Goal: Transaction & Acquisition: Purchase product/service

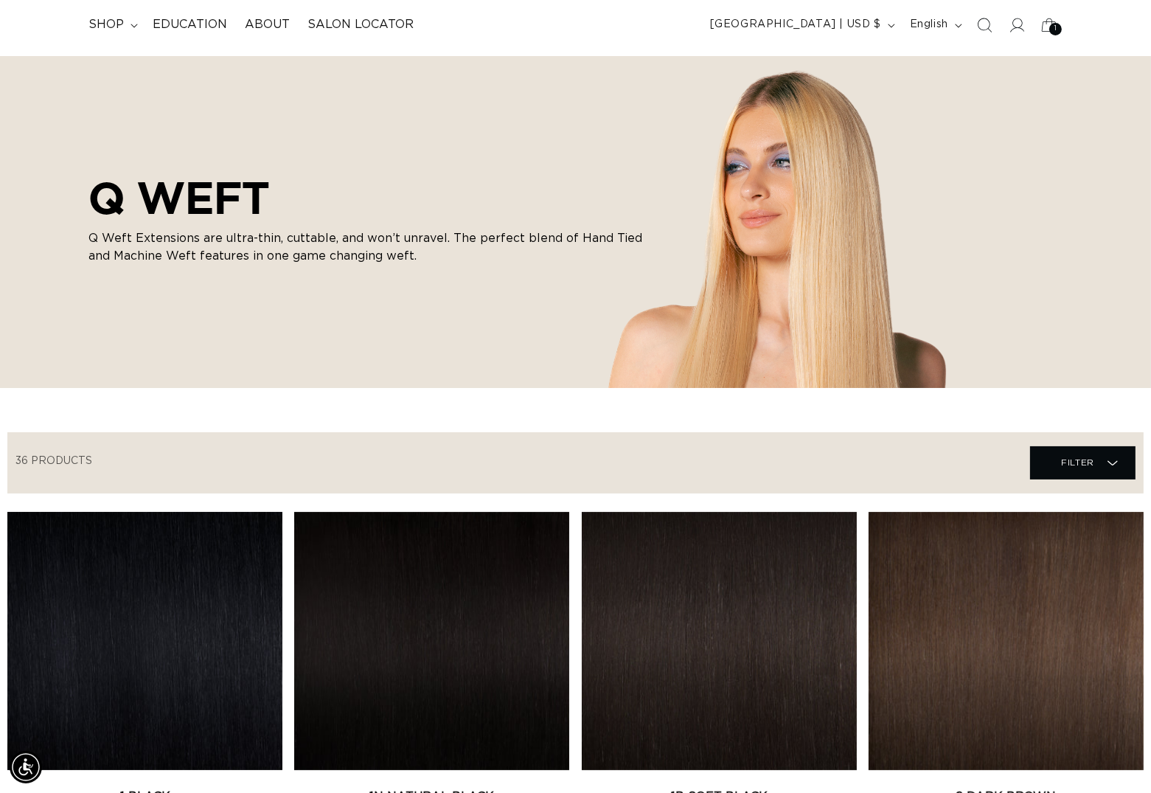
scroll to position [95, 0]
click at [124, 20] on span "shop" at bounding box center [106, 24] width 35 height 15
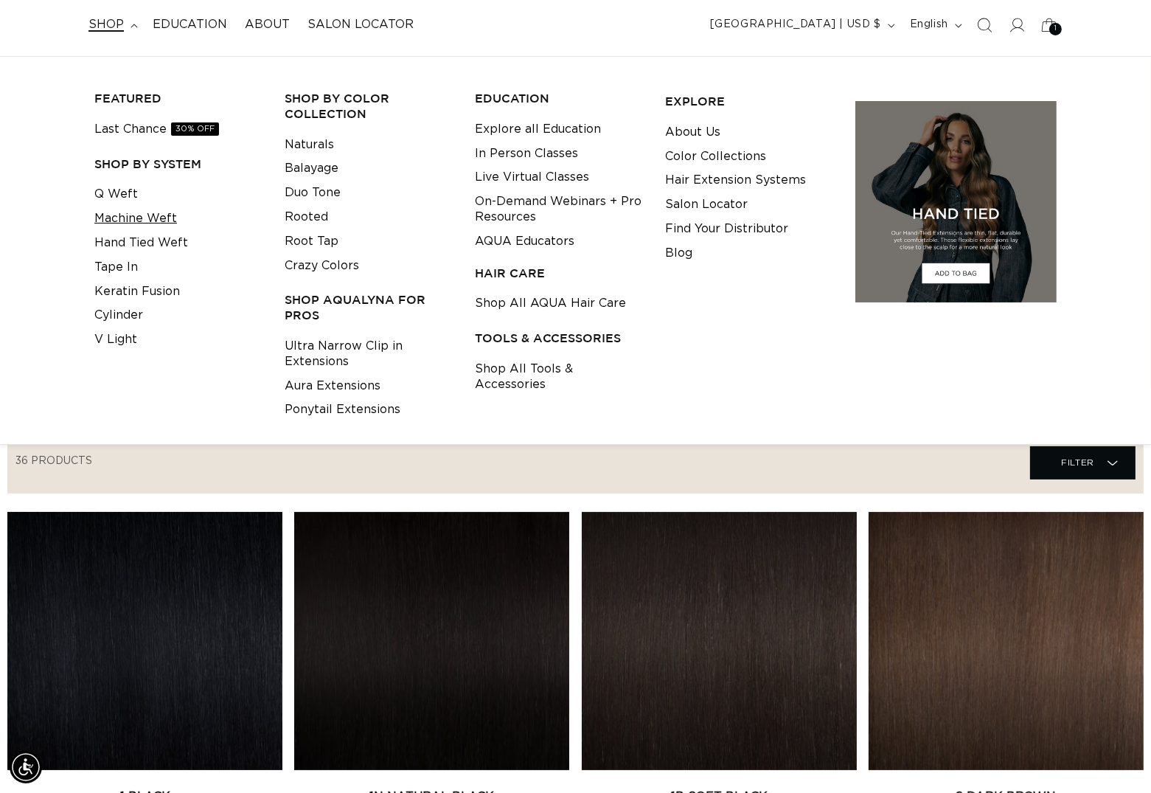
click at [151, 226] on link "Machine Weft" at bounding box center [135, 219] width 83 height 24
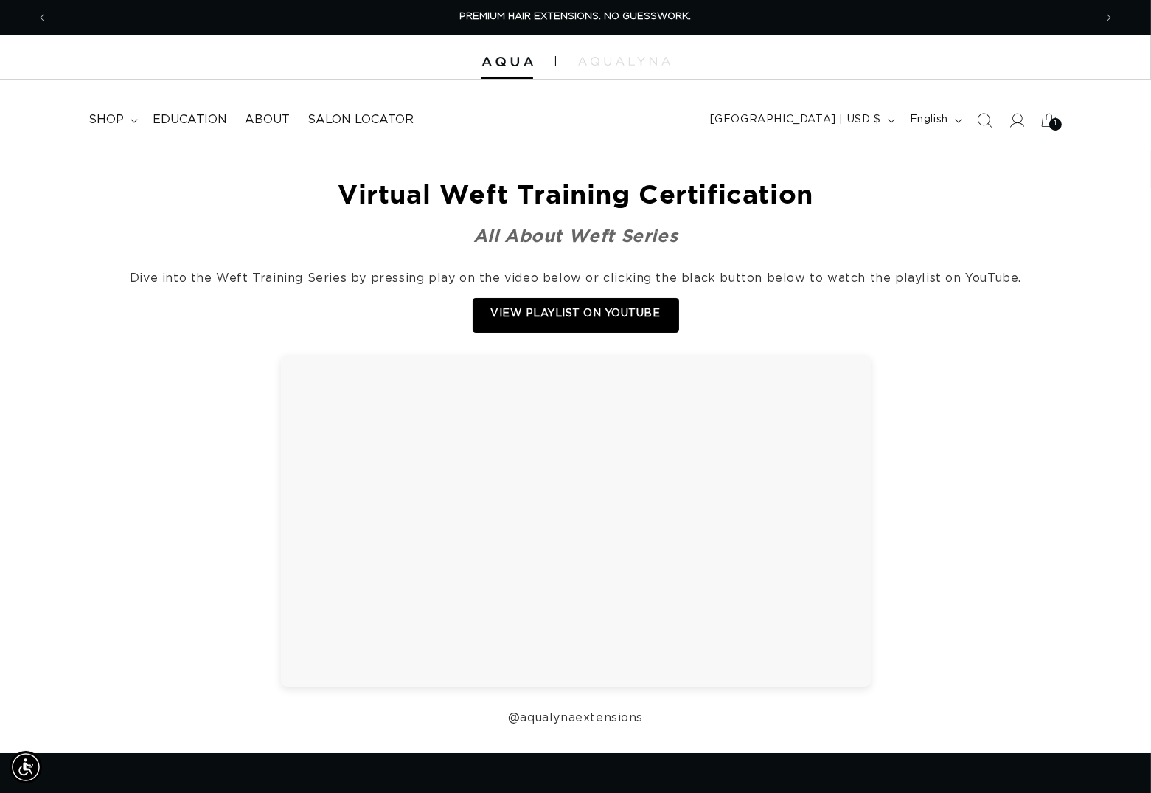
scroll to position [0, 2088]
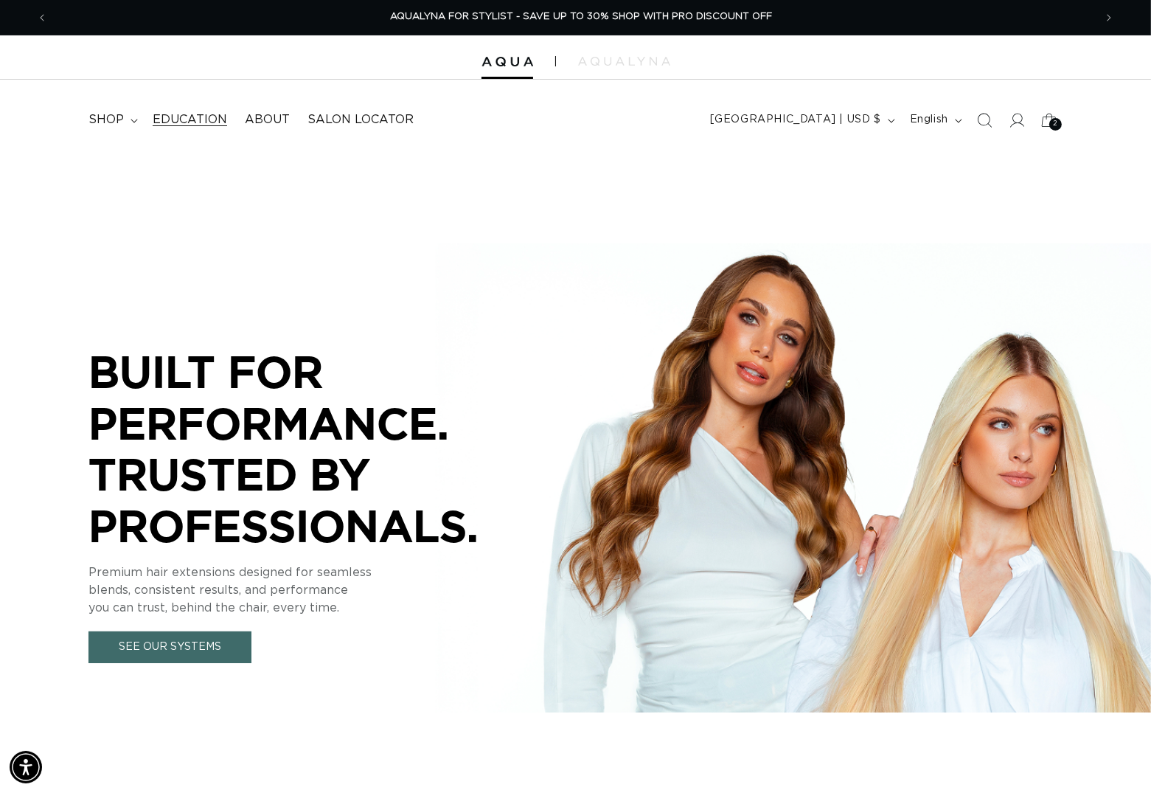
scroll to position [3, 0]
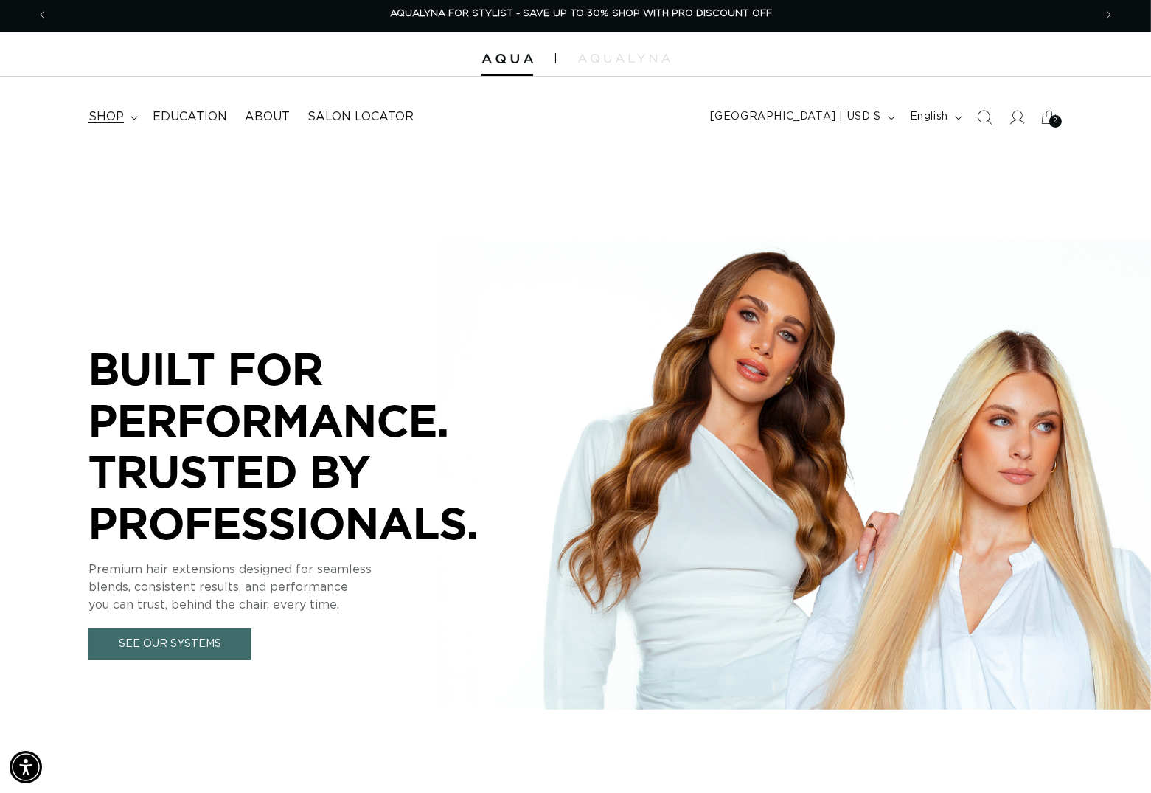
click at [114, 116] on span "shop" at bounding box center [106, 116] width 35 height 15
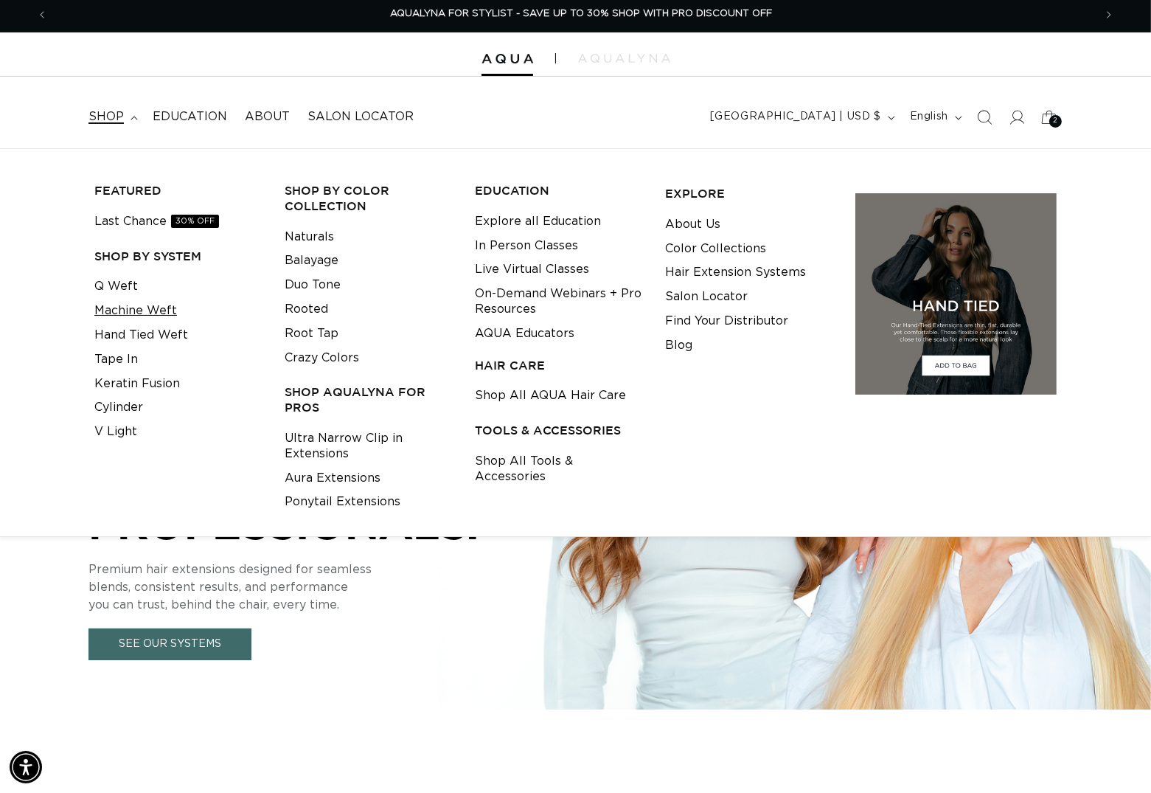
click at [135, 311] on link "Machine Weft" at bounding box center [135, 311] width 83 height 24
